Goal: Communication & Community: Participate in discussion

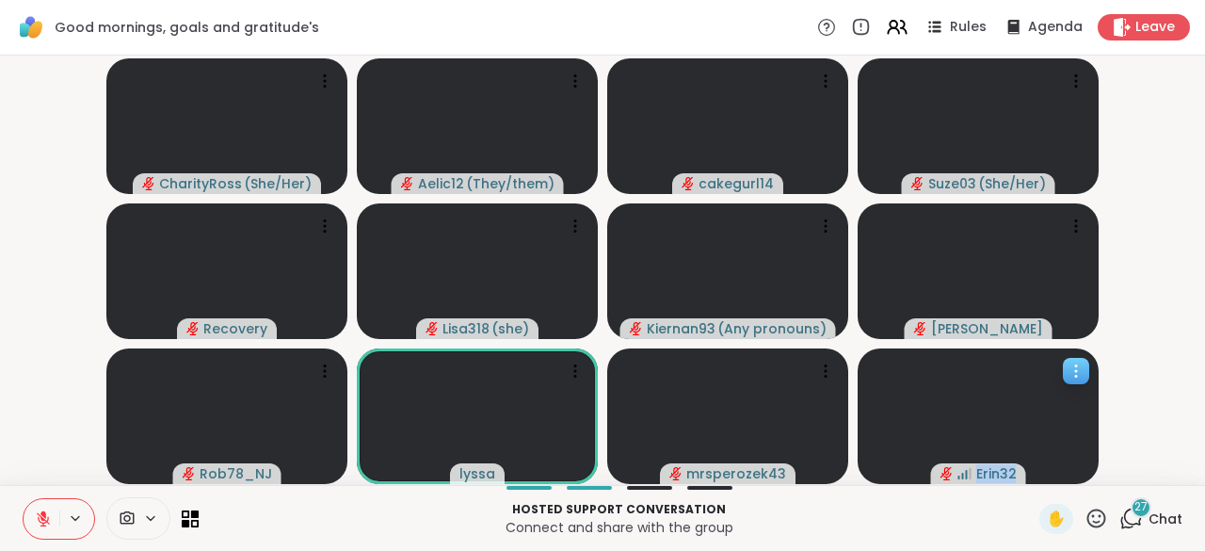
click at [1042, 471] on div "Erin32" at bounding box center [977, 416] width 241 height 136
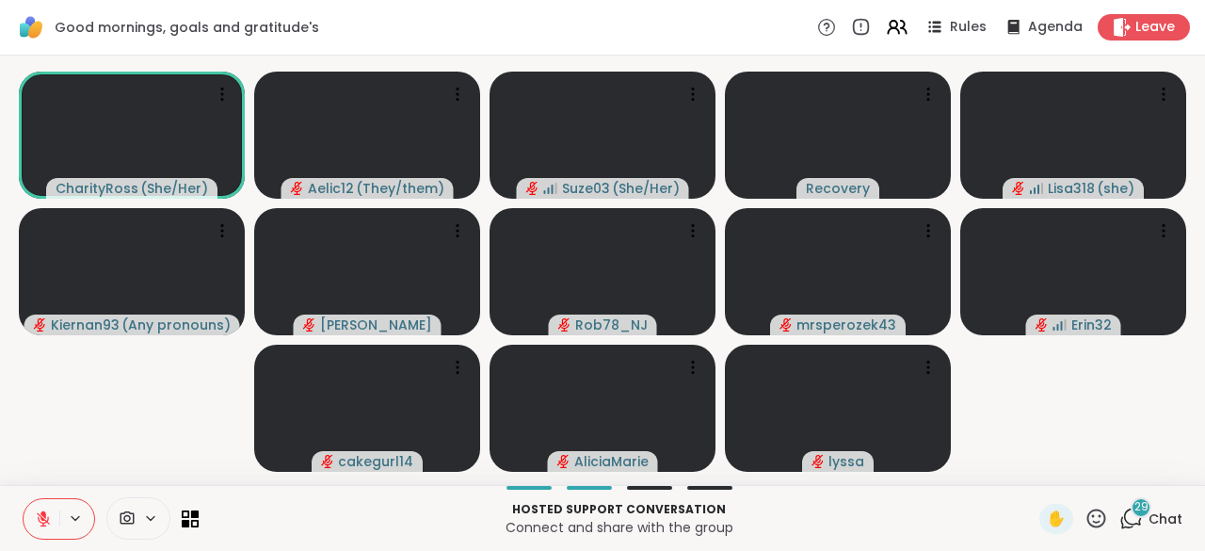
click at [1084, 520] on icon at bounding box center [1096, 518] width 24 height 24
click at [1031, 474] on span "❤️" at bounding box center [1040, 468] width 19 height 23
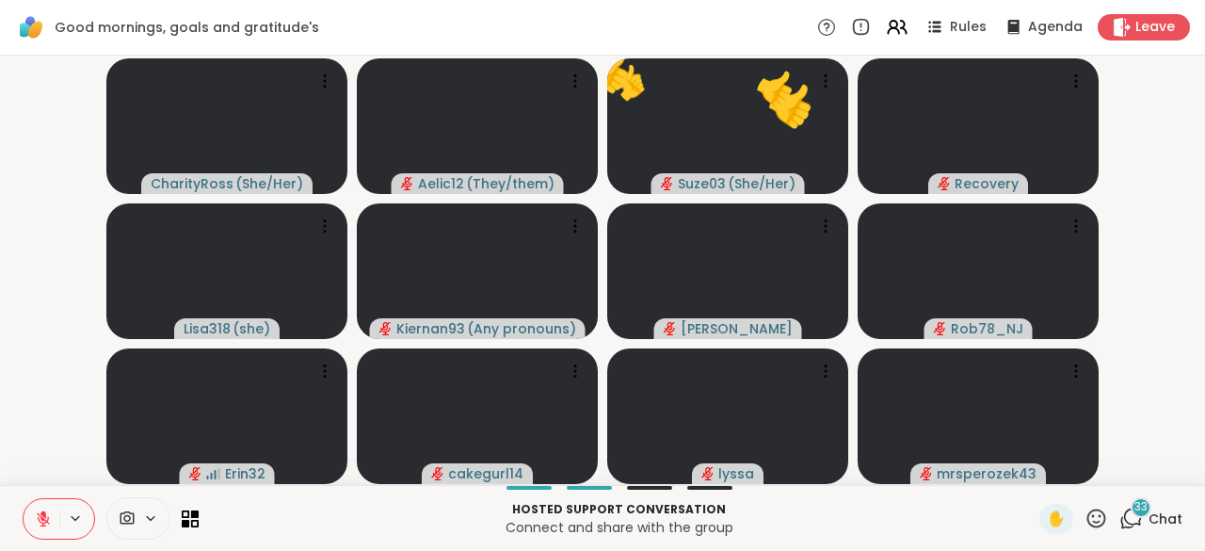
click at [40, 517] on icon at bounding box center [43, 518] width 13 height 13
click at [40, 517] on icon at bounding box center [42, 516] width 5 height 8
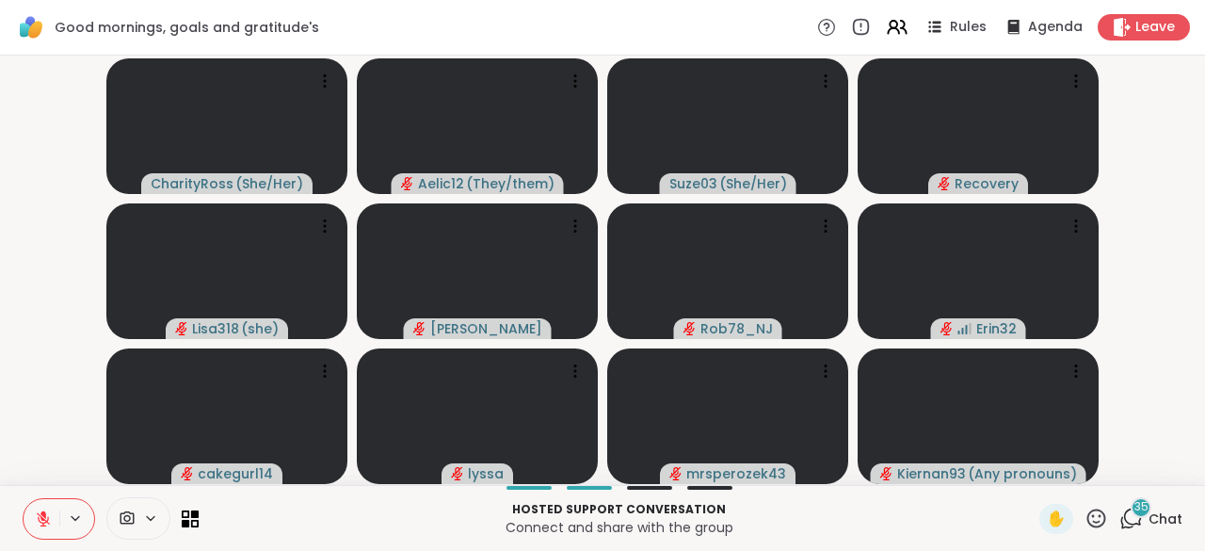
click at [1164, 519] on span "Chat" at bounding box center [1165, 518] width 34 height 19
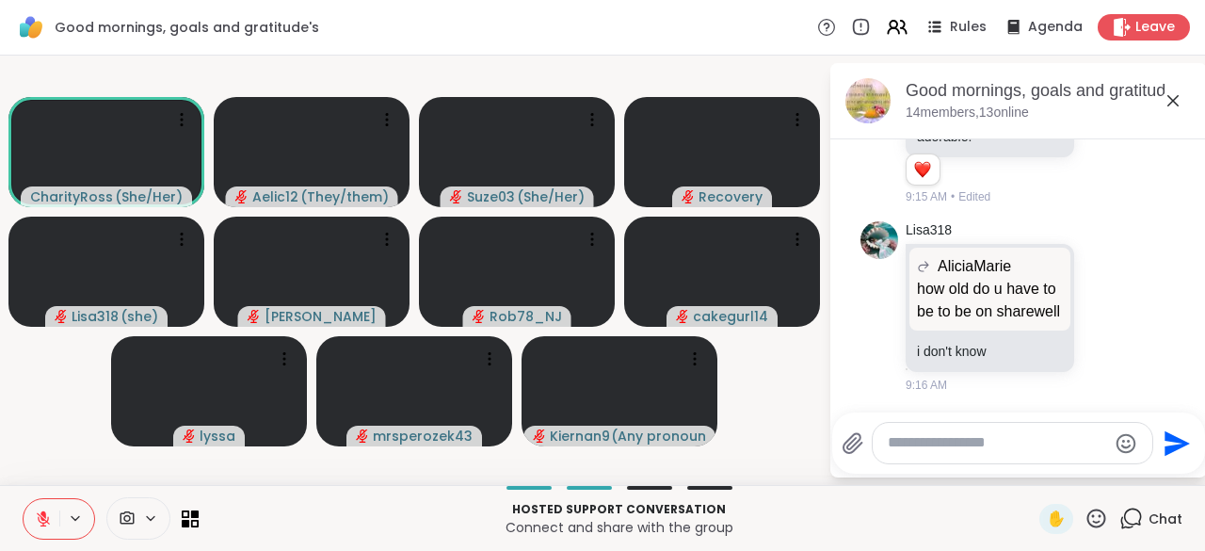
scroll to position [5689, 0]
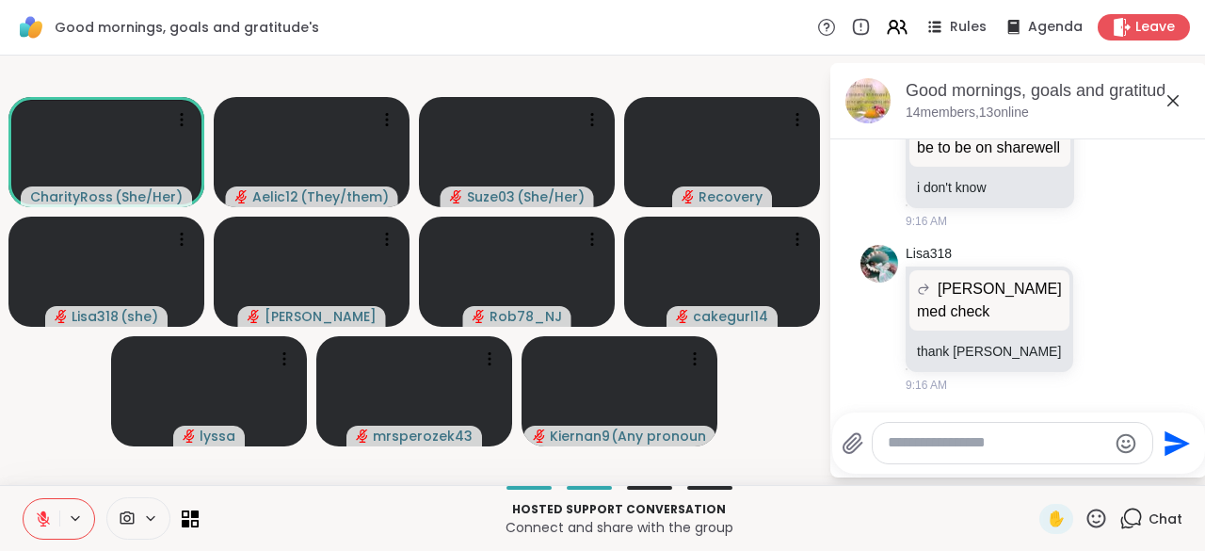
click at [45, 516] on icon at bounding box center [43, 518] width 17 height 17
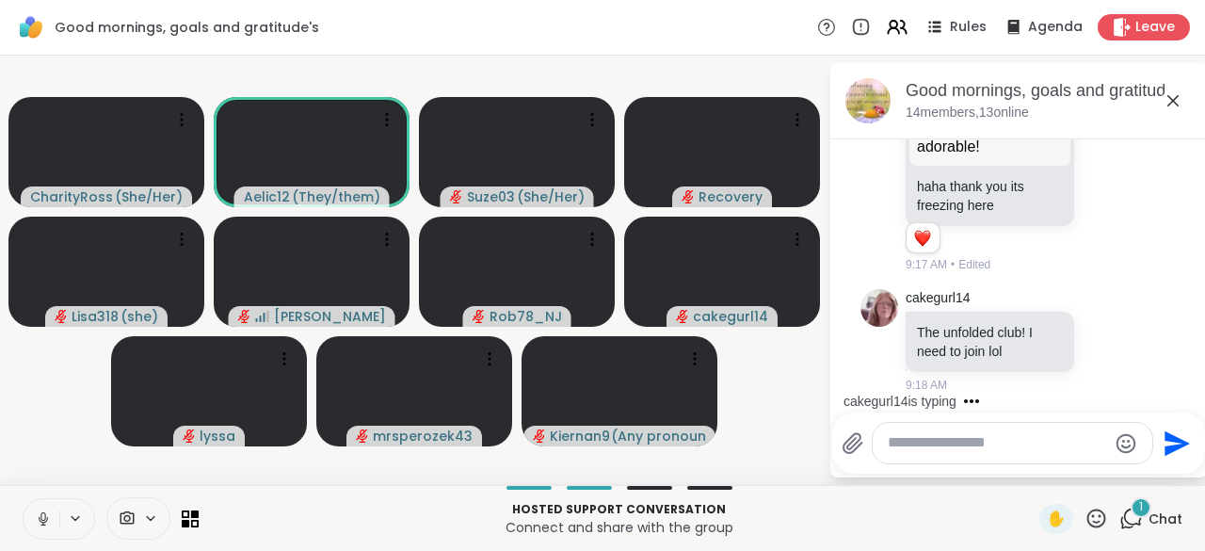
scroll to position [6062, 0]
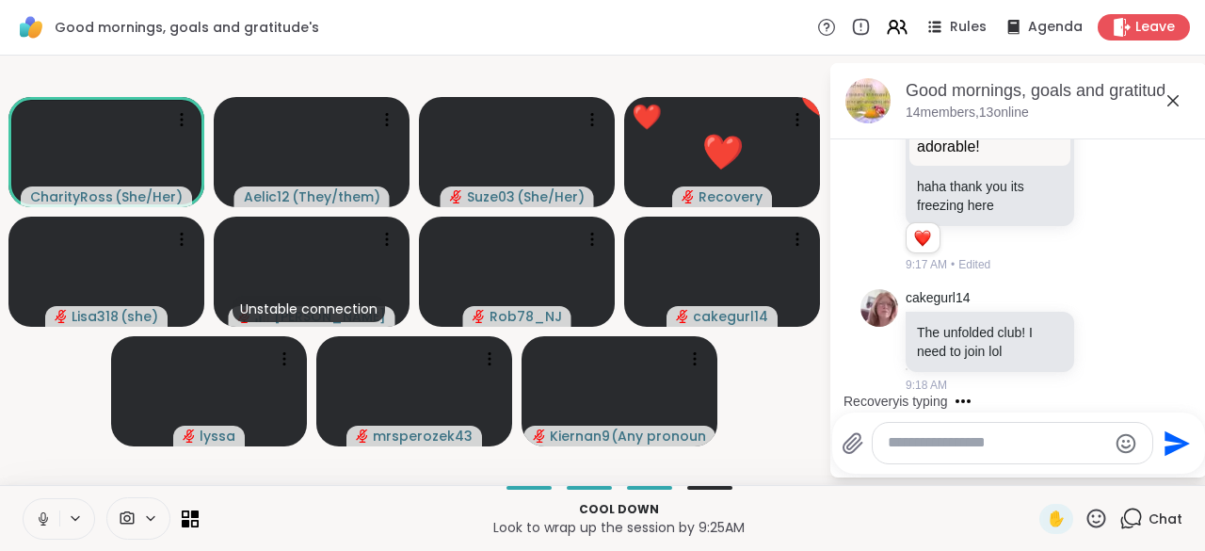
click at [45, 516] on icon at bounding box center [43, 518] width 17 height 17
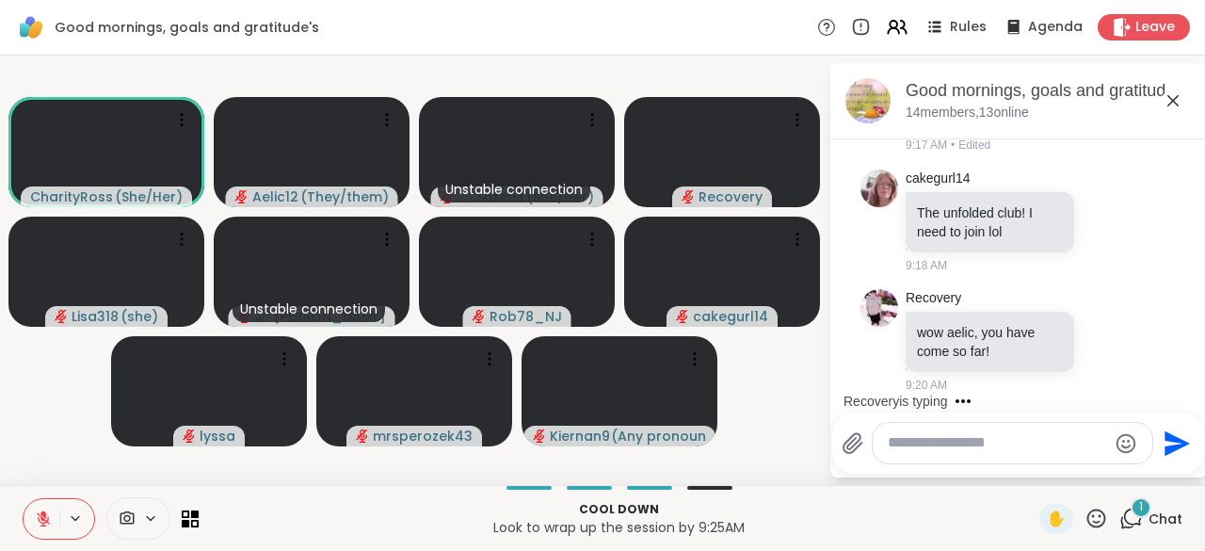
scroll to position [6181, 0]
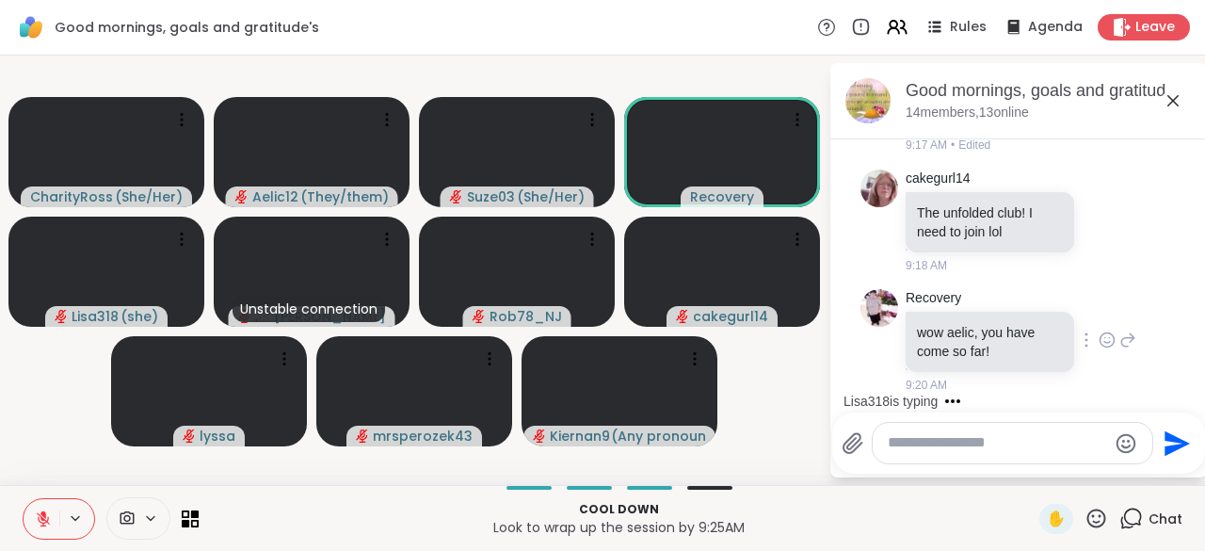
click at [1098, 338] on icon at bounding box center [1106, 339] width 17 height 19
click at [1098, 312] on div "Select Reaction: Heart" at bounding box center [1106, 309] width 17 height 17
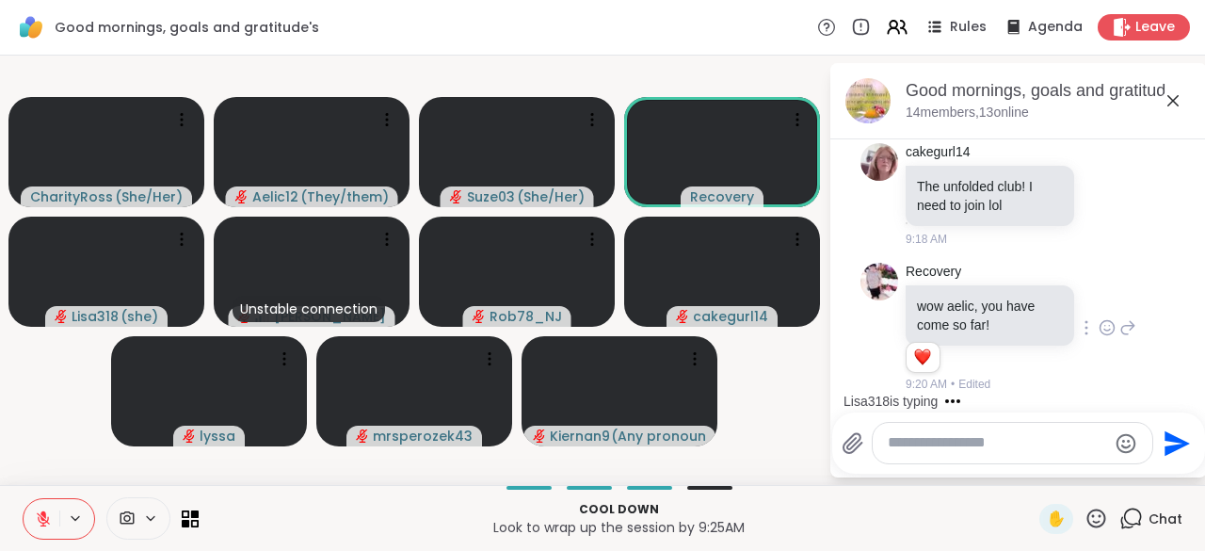
click at [1122, 327] on icon at bounding box center [1128, 327] width 13 height 13
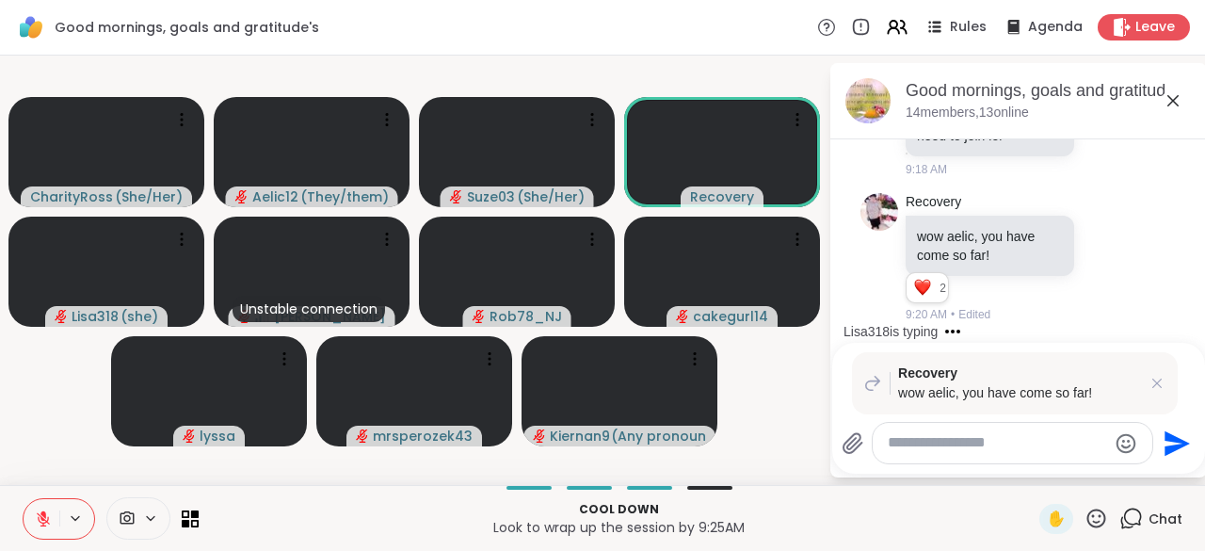
scroll to position [6277, 0]
type textarea "**********"
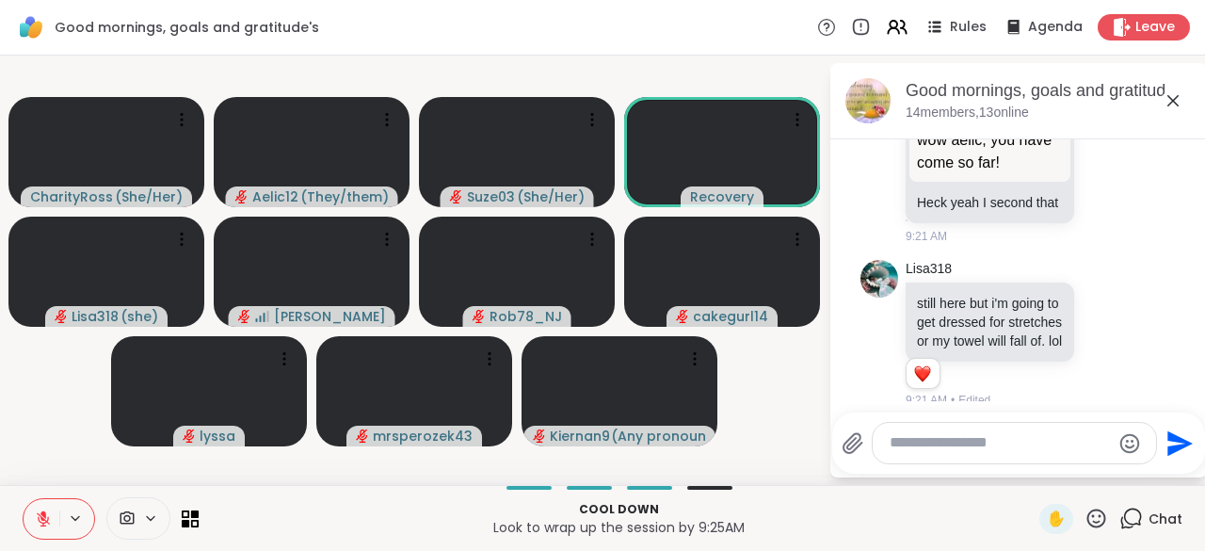
scroll to position [6567, 0]
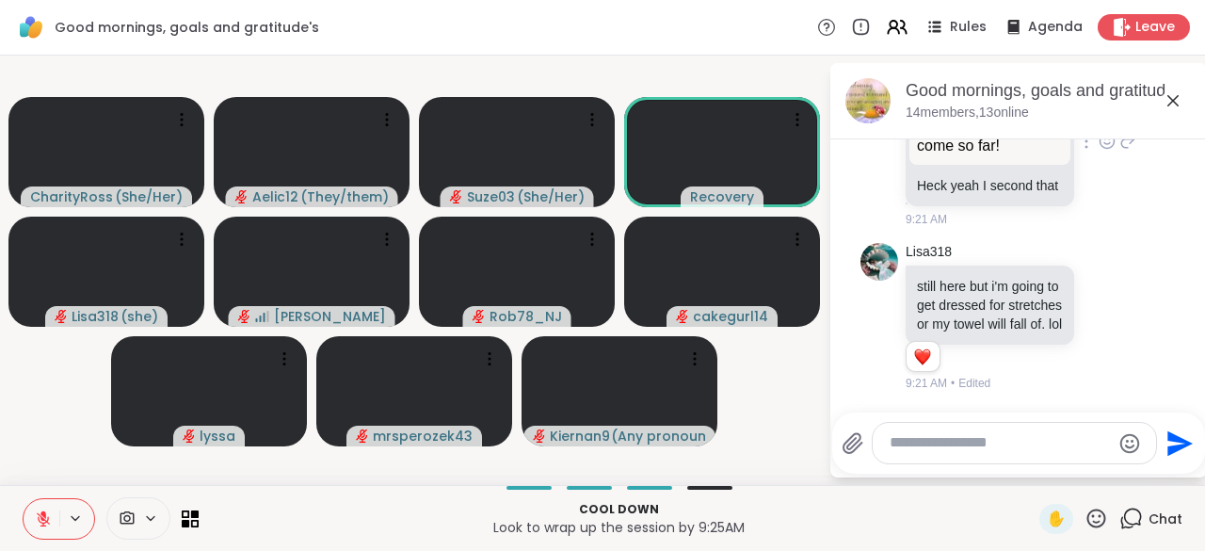
click at [1098, 151] on icon at bounding box center [1106, 141] width 17 height 19
click at [1088, 130] on button "Select Reaction: Heart" at bounding box center [1107, 111] width 38 height 38
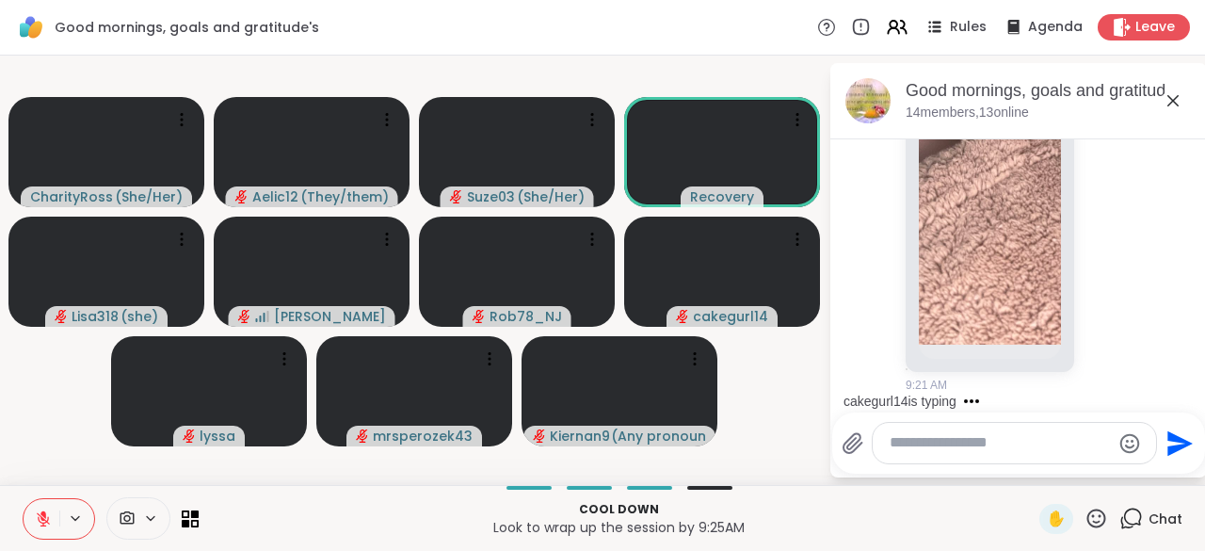
scroll to position [7277, 0]
click at [1098, 92] on icon at bounding box center [1106, 82] width 17 height 19
click at [1098, 61] on div "Select Reaction: Heart" at bounding box center [1106, 52] width 17 height 17
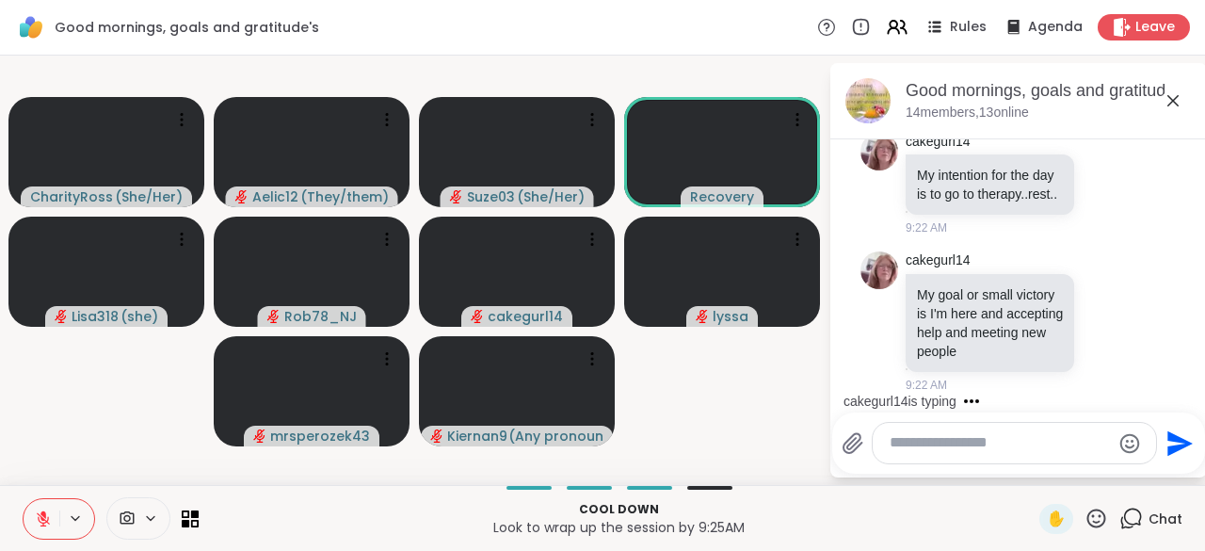
scroll to position [7957, 0]
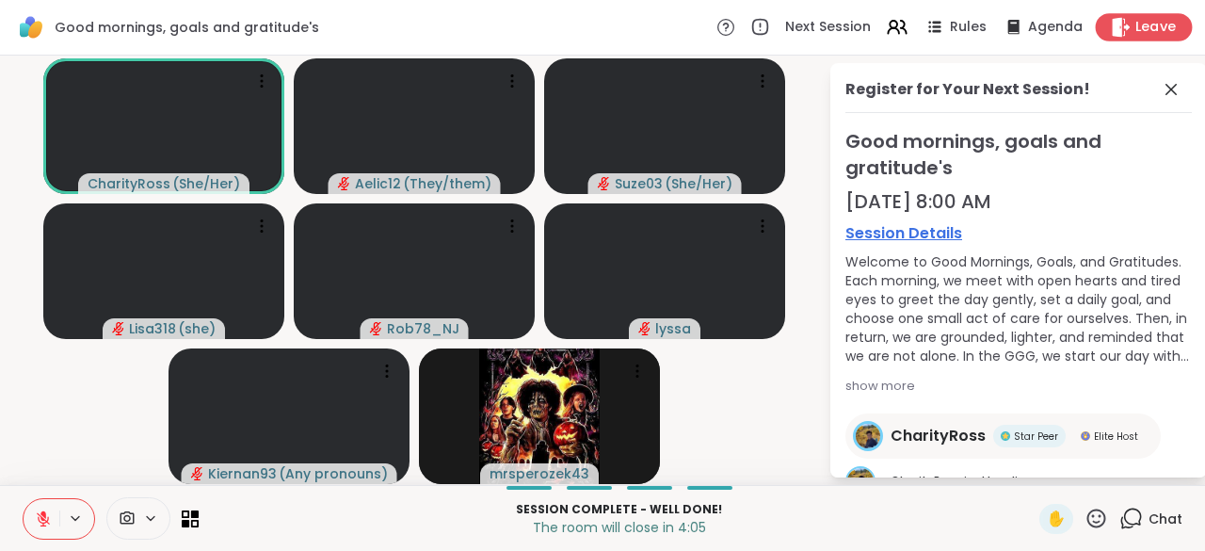
click at [1116, 24] on icon at bounding box center [1120, 27] width 20 height 20
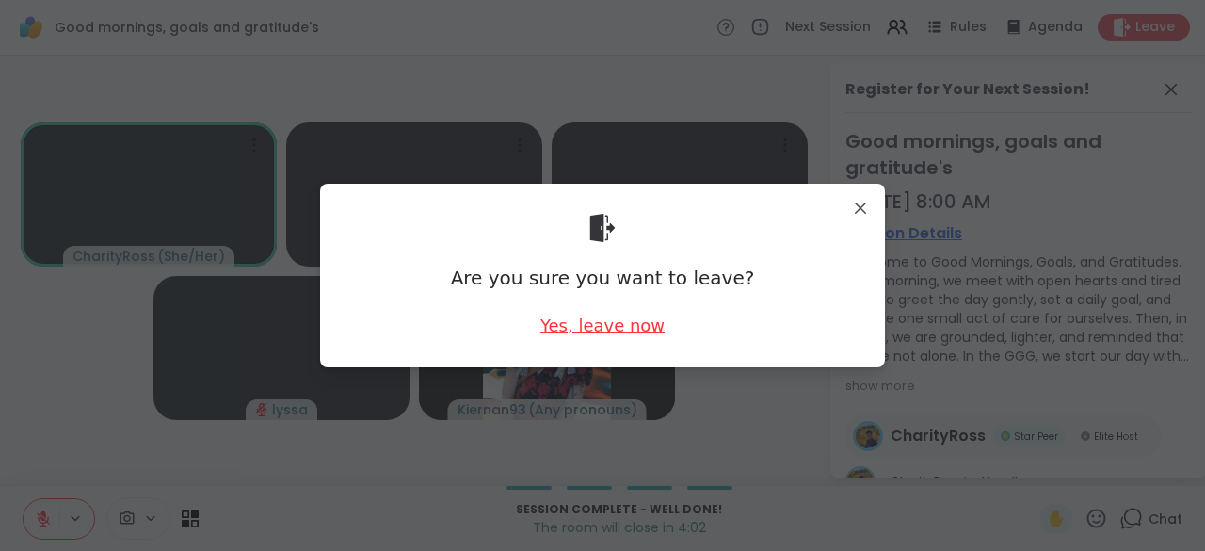
click at [627, 332] on div "Yes, leave now" at bounding box center [602, 325] width 124 height 24
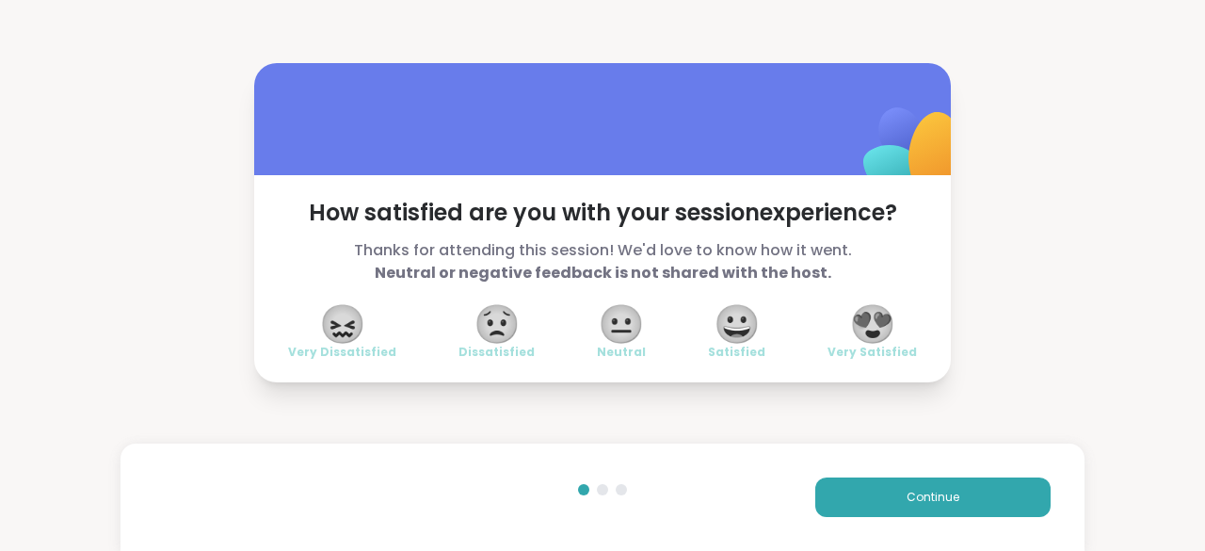
click at [888, 319] on span "😍" at bounding box center [872, 324] width 47 height 34
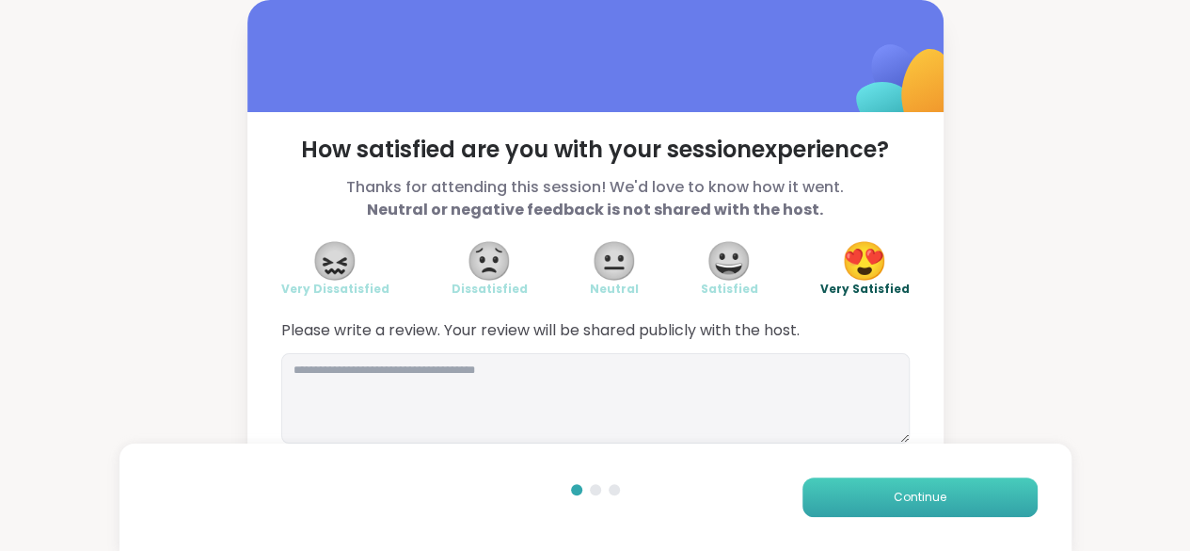
click at [876, 485] on button "Continue" at bounding box center [920, 497] width 235 height 40
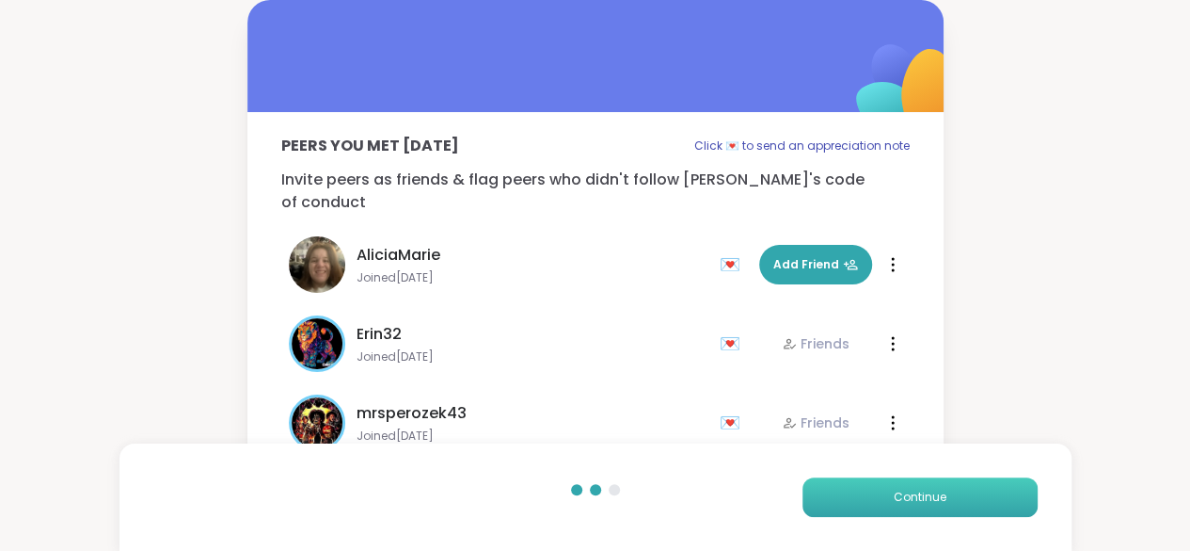
click at [876, 485] on button "Continue" at bounding box center [920, 497] width 235 height 40
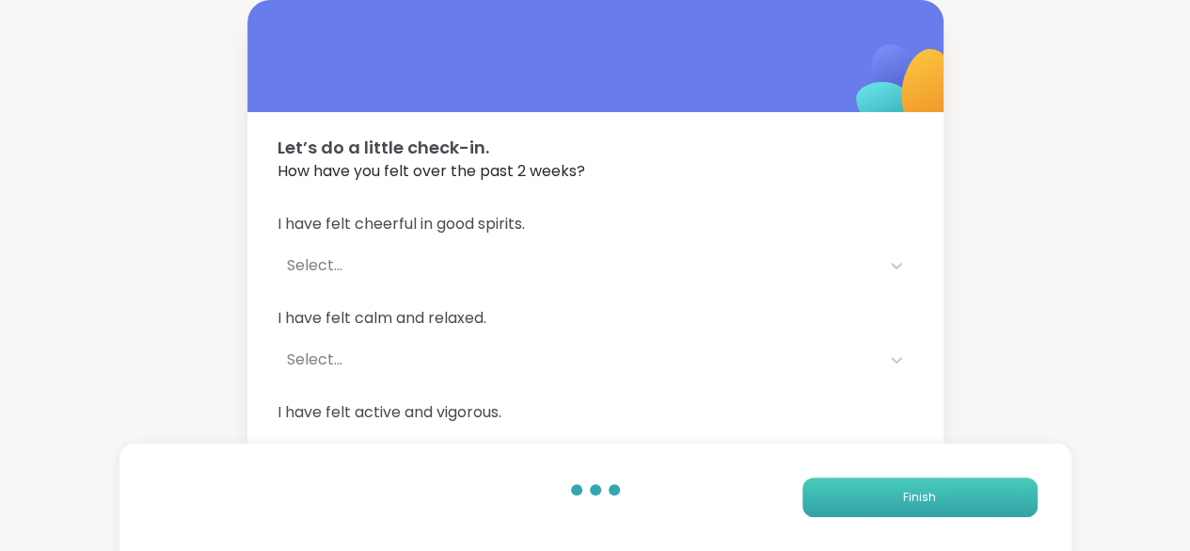
click at [876, 485] on button "Finish" at bounding box center [920, 497] width 235 height 40
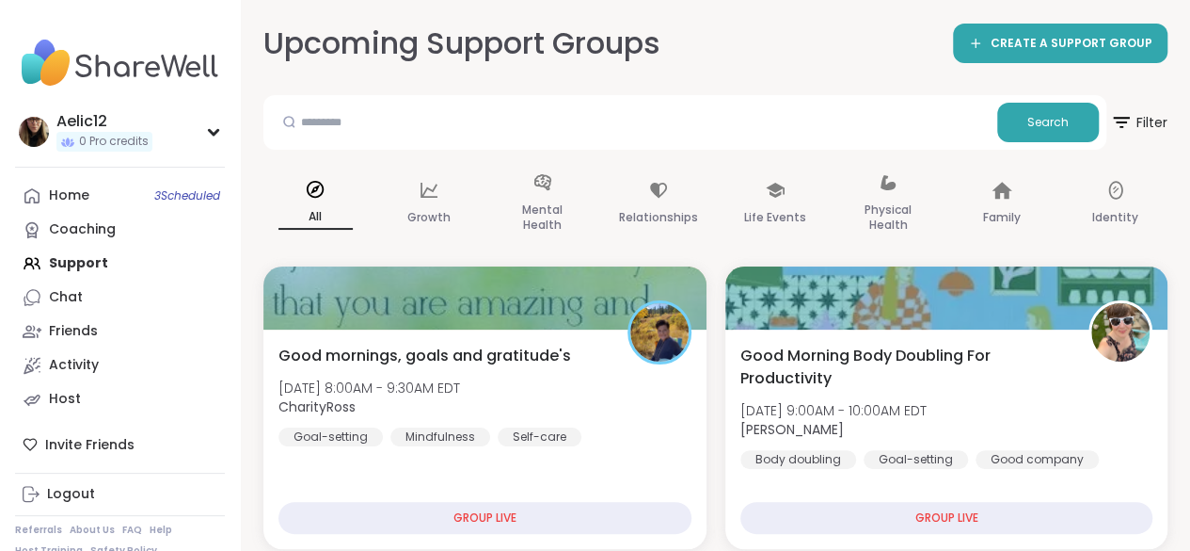
click at [876, 485] on div "Good Morning Body Doubling For Productivity [DATE] 9:00AM - 10:00AM EDT [PERSON…" at bounding box center [947, 438] width 443 height 219
